Goal: Find specific page/section: Find specific page/section

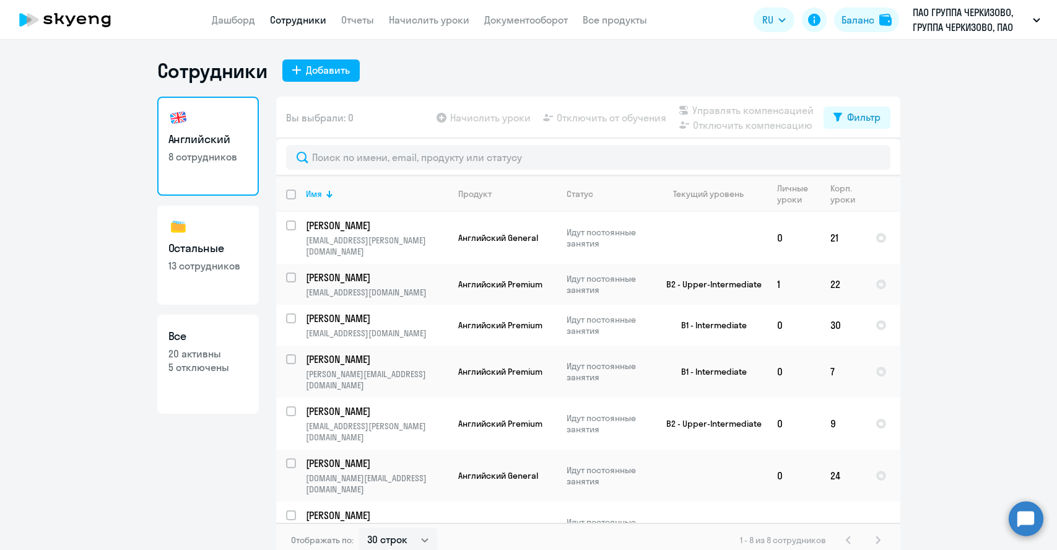
select select "30"
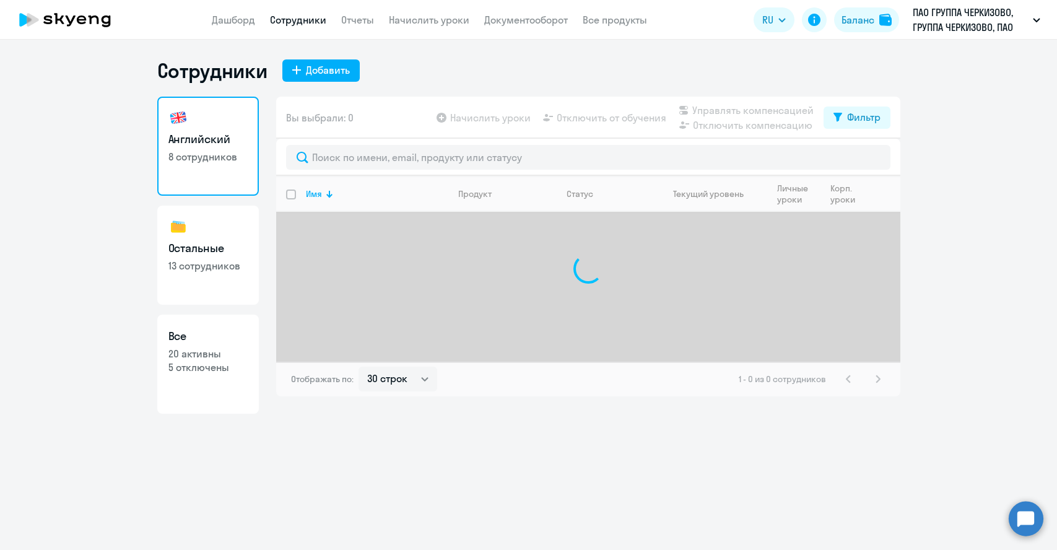
select select "30"
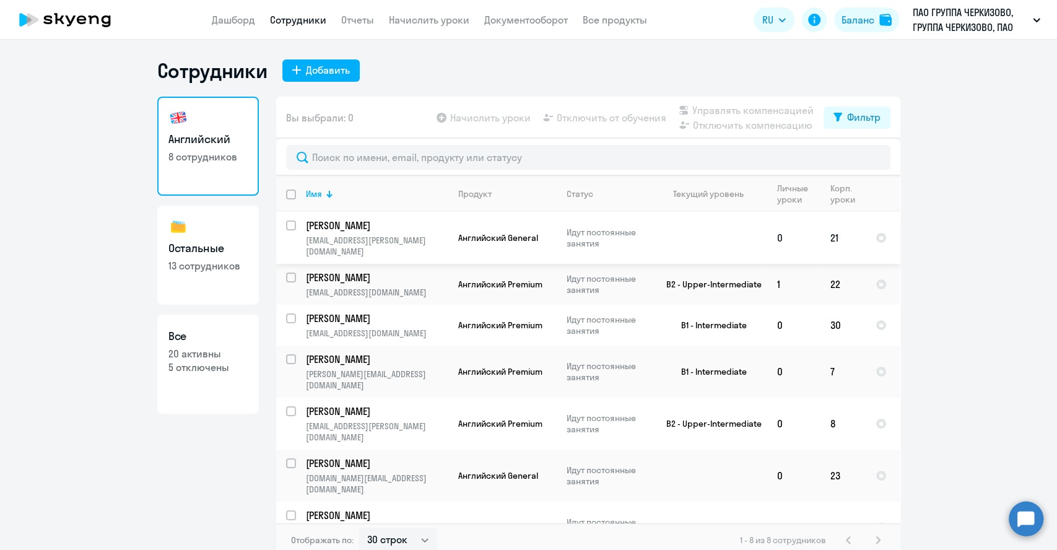
click at [448, 234] on td "Английский General" at bounding box center [502, 238] width 108 height 52
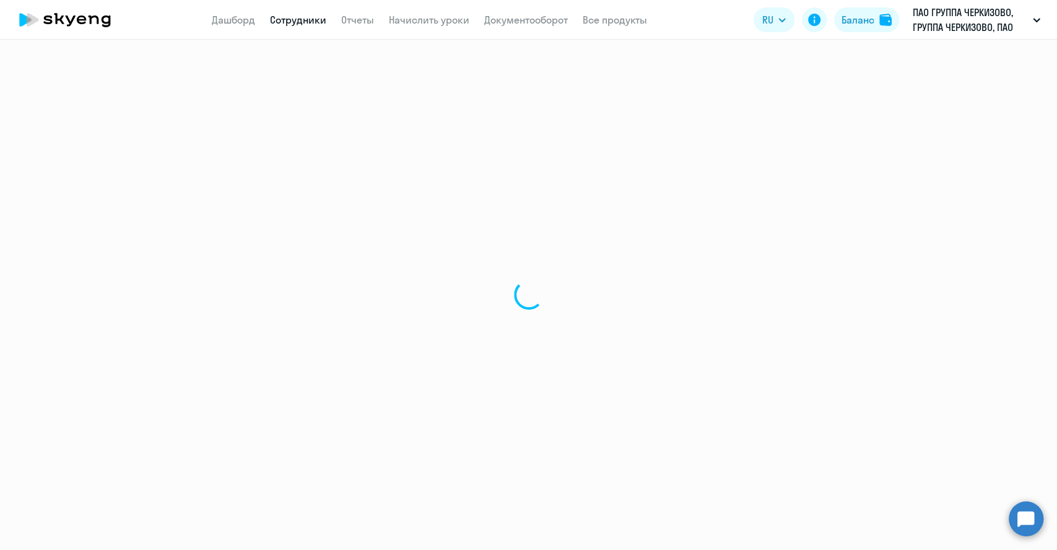
select select "english"
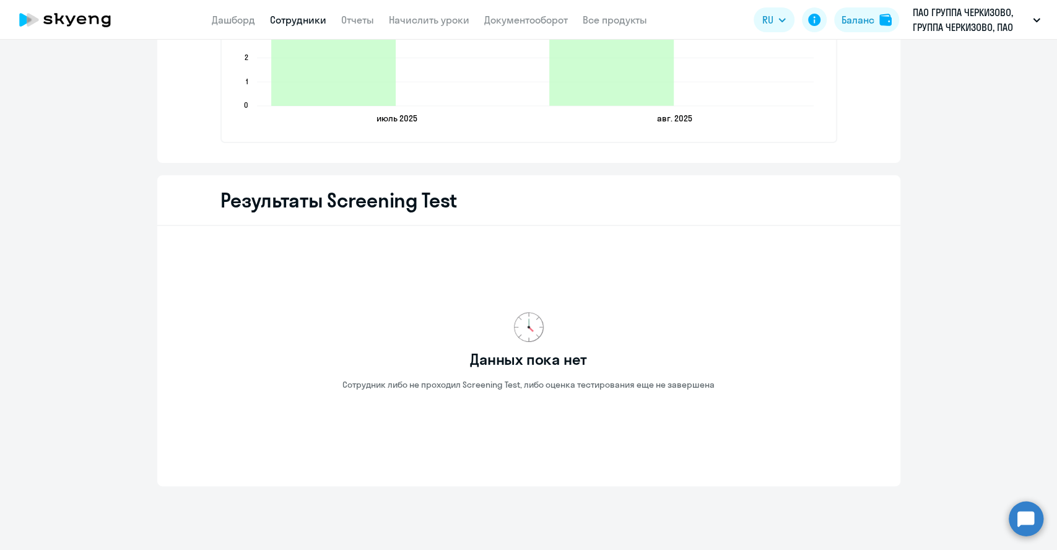
scroll to position [1858, 0]
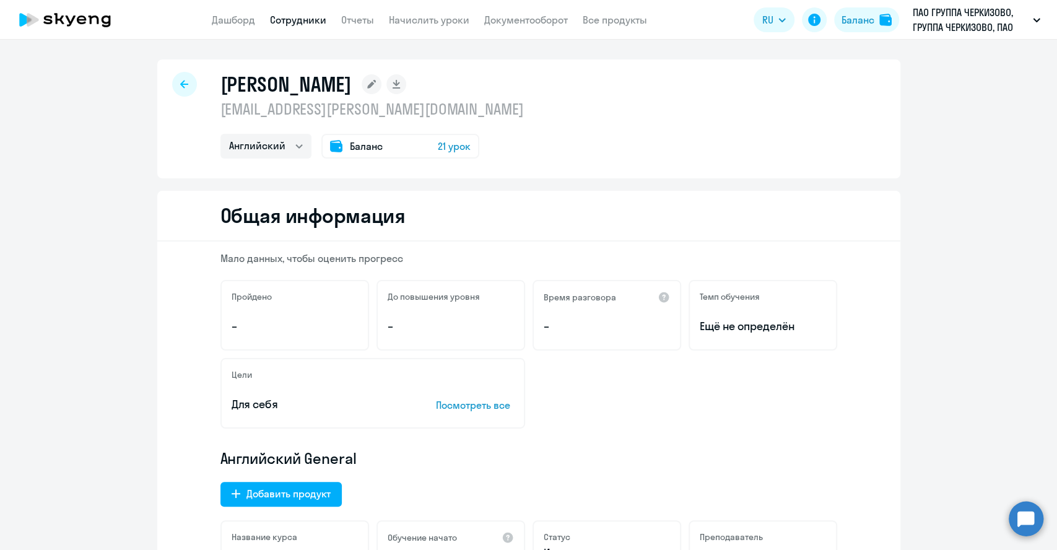
select select "30"
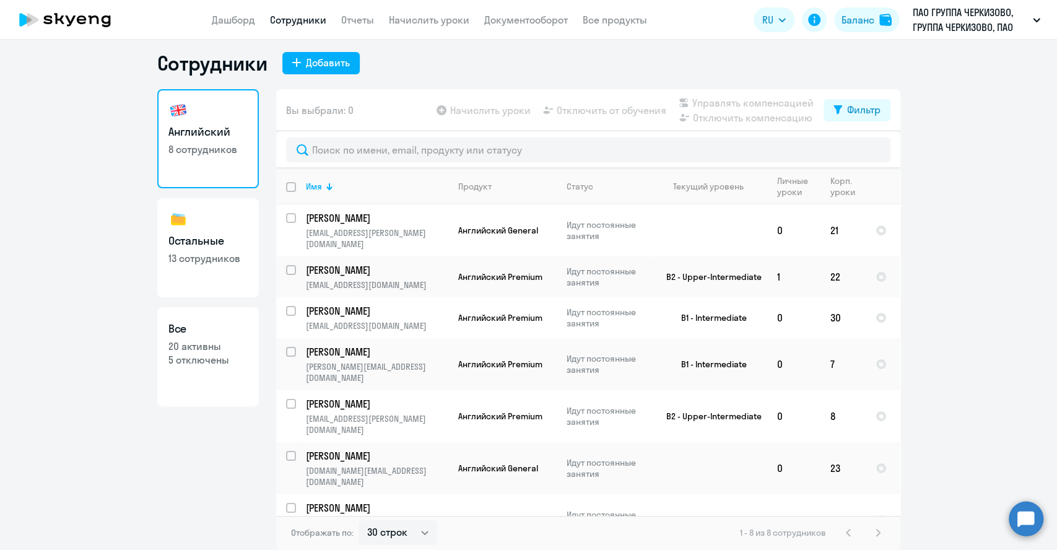
click at [295, 17] on link "Сотрудники" at bounding box center [298, 20] width 56 height 12
